Goal: Transaction & Acquisition: Purchase product/service

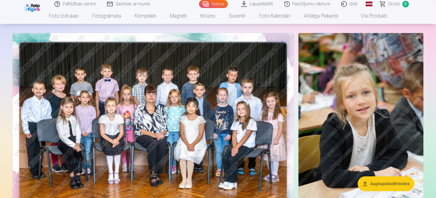
scroll to position [30, 0]
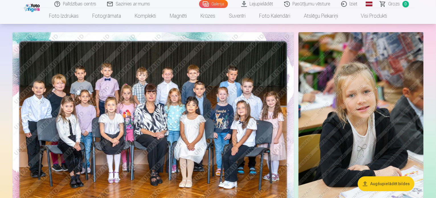
click at [137, 141] on img at bounding box center [154, 126] width 282 height 188
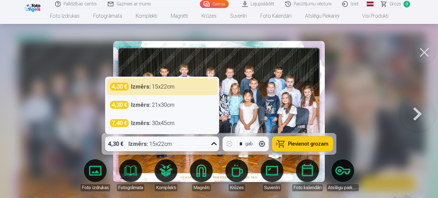
click at [214, 141] on icon at bounding box center [213, 143] width 9 height 9
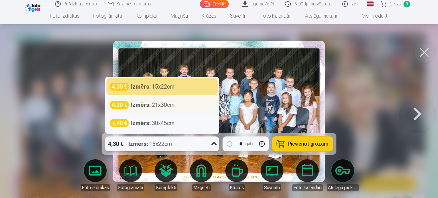
click at [180, 104] on div "4,30 € Izmērs : 21x30cm" at bounding box center [162, 105] width 104 height 8
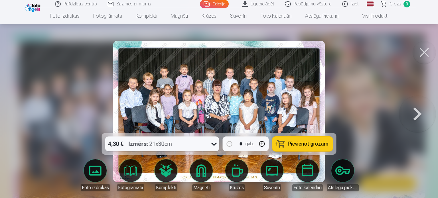
click at [311, 142] on span "Pievienot grozam" at bounding box center [308, 143] width 40 height 5
click at [421, 116] on button at bounding box center [417, 112] width 36 height 32
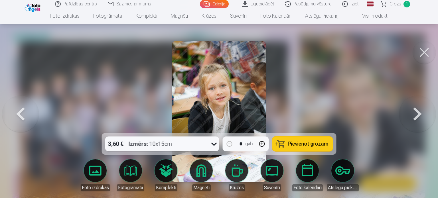
click at [421, 116] on button at bounding box center [417, 112] width 36 height 32
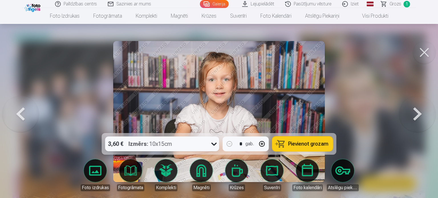
click at [421, 116] on button at bounding box center [417, 112] width 36 height 32
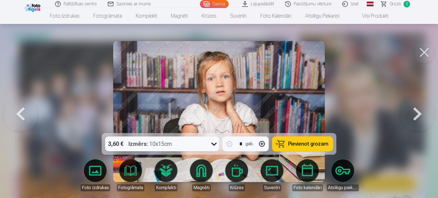
click at [421, 116] on button at bounding box center [417, 112] width 36 height 32
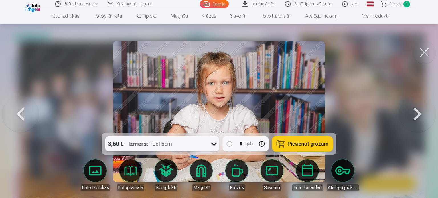
click at [421, 116] on button at bounding box center [417, 112] width 36 height 32
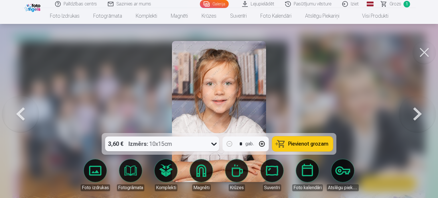
click at [421, 116] on button at bounding box center [417, 112] width 36 height 32
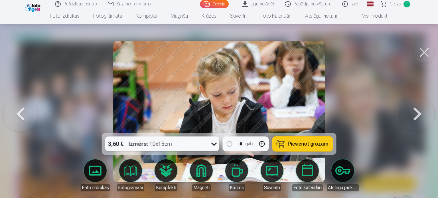
click at [421, 116] on button at bounding box center [417, 112] width 36 height 32
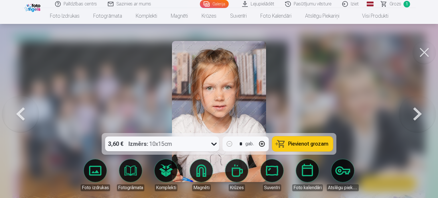
click at [421, 116] on button at bounding box center [417, 112] width 36 height 32
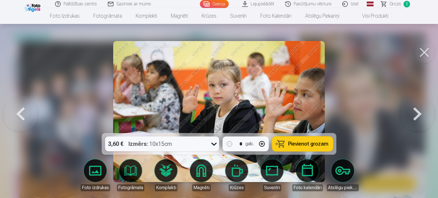
click at [421, 116] on button at bounding box center [417, 112] width 36 height 32
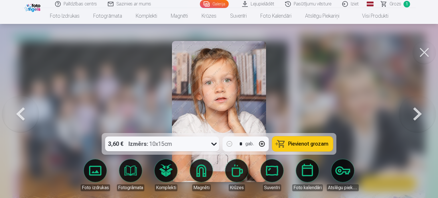
click at [421, 116] on button at bounding box center [417, 112] width 36 height 32
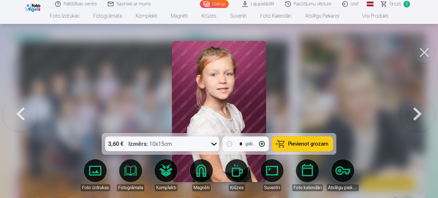
click at [421, 116] on button at bounding box center [417, 112] width 36 height 32
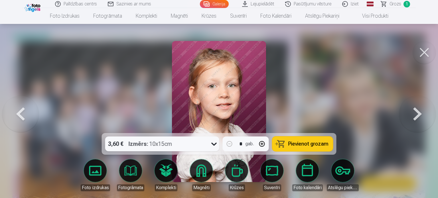
click at [421, 116] on button at bounding box center [417, 112] width 36 height 32
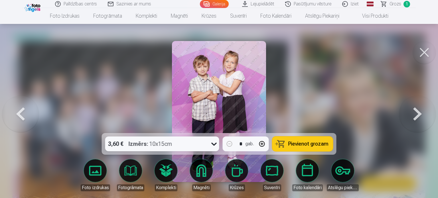
click at [421, 116] on button at bounding box center [417, 112] width 36 height 32
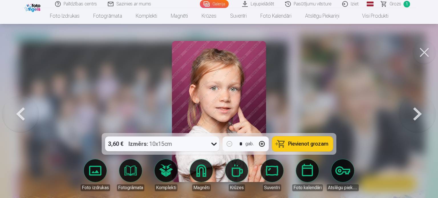
click at [421, 116] on button at bounding box center [417, 112] width 36 height 32
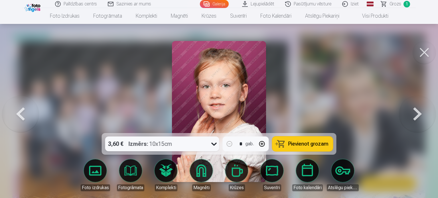
click at [421, 116] on button at bounding box center [417, 112] width 36 height 32
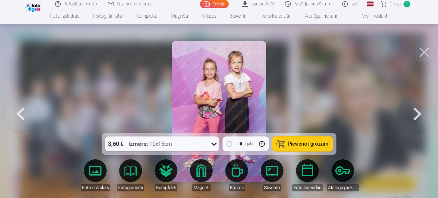
click at [421, 116] on button at bounding box center [417, 112] width 36 height 32
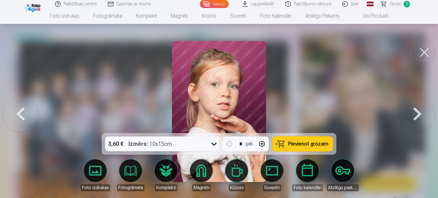
click at [421, 116] on button at bounding box center [417, 112] width 36 height 32
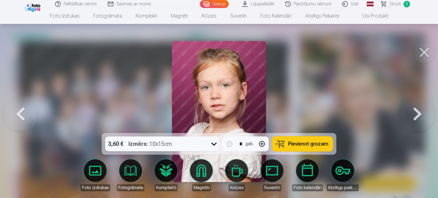
click at [421, 116] on button at bounding box center [417, 112] width 36 height 32
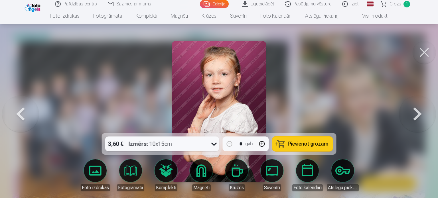
click at [421, 116] on button at bounding box center [417, 112] width 36 height 32
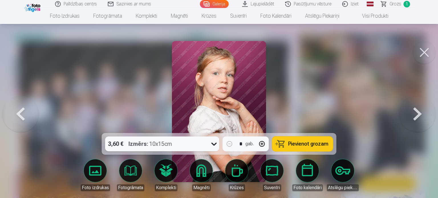
click at [23, 121] on button at bounding box center [20, 112] width 36 height 32
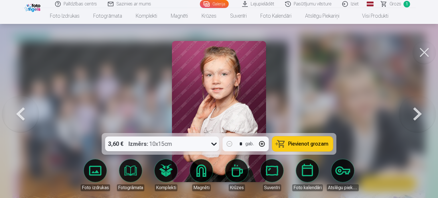
click at [411, 115] on button at bounding box center [417, 112] width 36 height 32
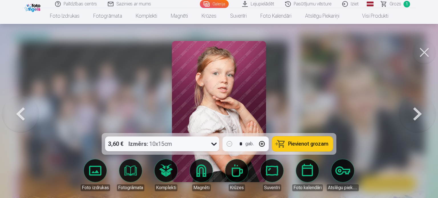
click at [411, 115] on button at bounding box center [417, 112] width 36 height 32
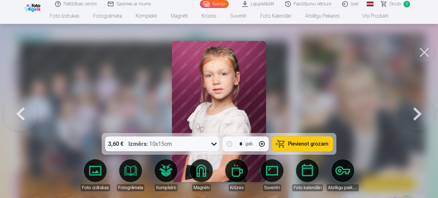
click at [411, 115] on button at bounding box center [417, 112] width 36 height 32
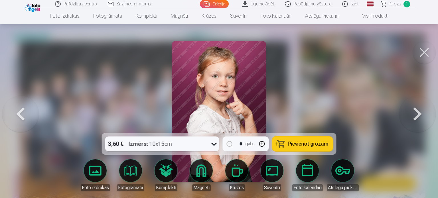
click at [411, 115] on button at bounding box center [417, 112] width 36 height 32
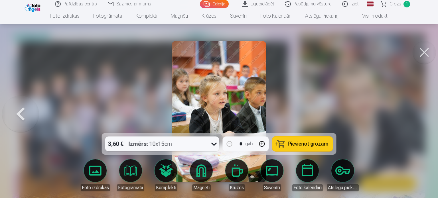
click at [411, 115] on div at bounding box center [219, 99] width 438 height 198
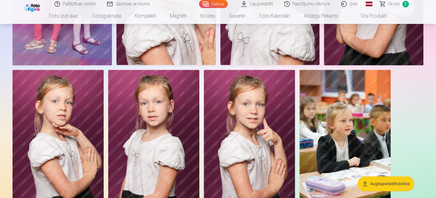
scroll to position [1582, 0]
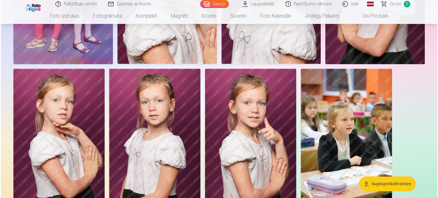
scroll to position [1587, 0]
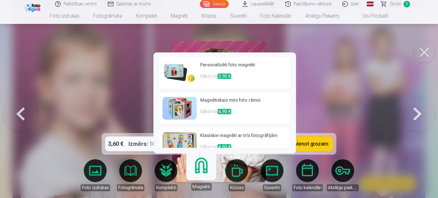
click at [203, 171] on link "Magnēti" at bounding box center [201, 172] width 35 height 35
click at [237, 76] on p "Sākot no 3,90 €" at bounding box center [243, 78] width 87 height 11
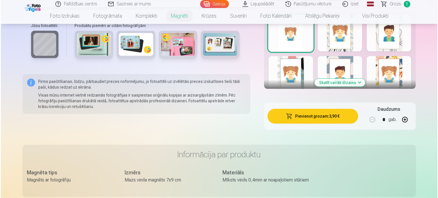
scroll to position [352, 0]
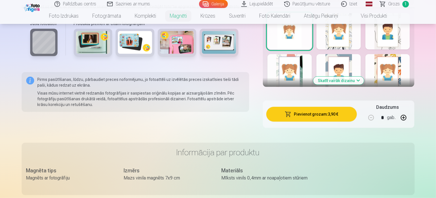
click at [329, 107] on button "Pievienot grozam : 3,90 €" at bounding box center [311, 114] width 91 height 15
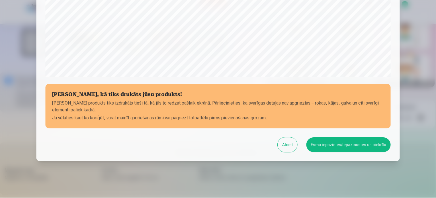
scroll to position [212, 0]
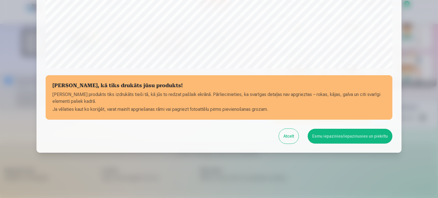
click at [372, 139] on button "Esmu iepazinies/iepazinusies un piekrītu" at bounding box center [349, 136] width 85 height 15
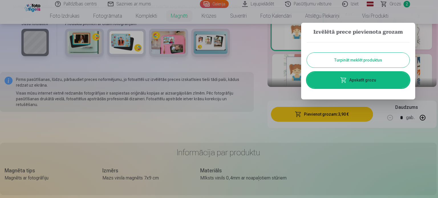
click at [341, 64] on button "Turpināt meklēt produktus" at bounding box center [358, 60] width 103 height 15
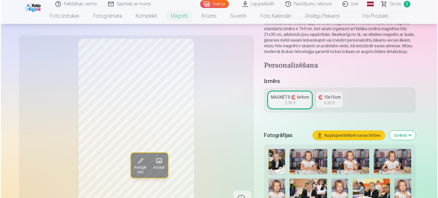
scroll to position [59, 0]
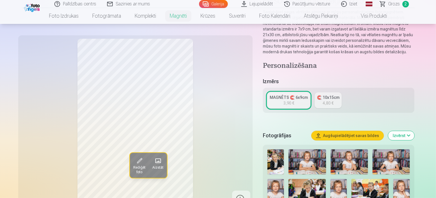
click at [302, 154] on img at bounding box center [307, 161] width 37 height 25
